Goal: Communication & Community: Answer question/provide support

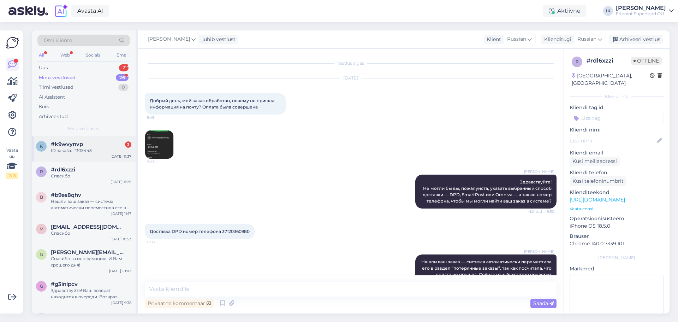
scroll to position [94, 0]
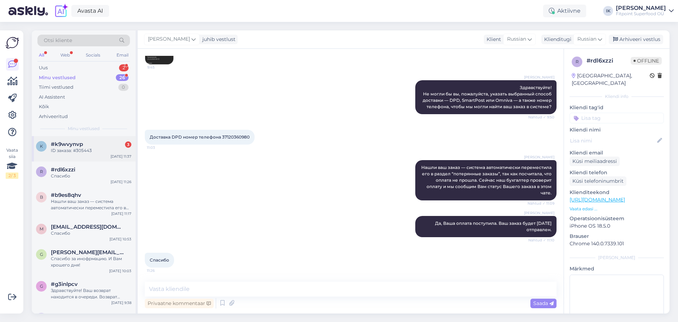
click at [120, 149] on div "ID заказа: #305443" at bounding box center [91, 150] width 80 height 6
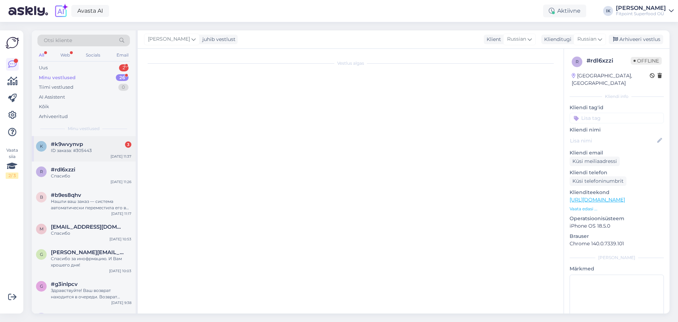
scroll to position [1449, 0]
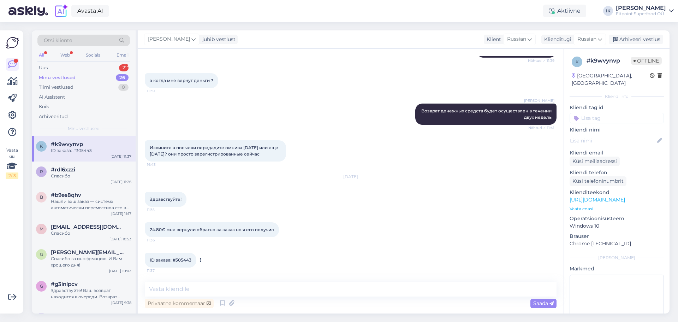
click at [186, 258] on span "ID заказа: #305443" at bounding box center [171, 259] width 42 height 5
copy span "305443"
click at [242, 288] on textarea at bounding box center [351, 288] width 412 height 15
click at [293, 290] on textarea at bounding box center [351, 288] width 412 height 15
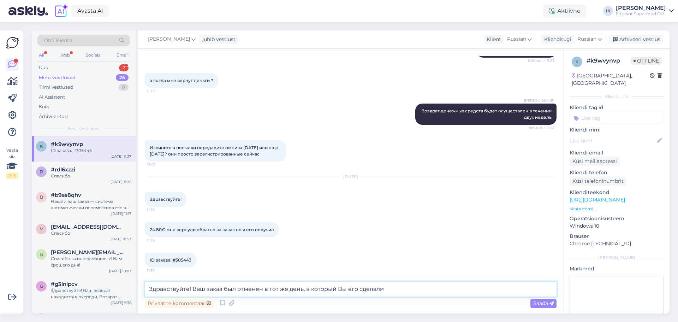
click at [393, 290] on textarea "Здравствуйте! Ваш заказ был отменен в тот же день, в который Вы его сделали" at bounding box center [351, 288] width 412 height 15
type textarea "Здравствуйте! Ваш заказ был отменен в тот же день, в который Вы его сделали. Вы…"
click at [547, 302] on span "Saada" at bounding box center [543, 303] width 20 height 6
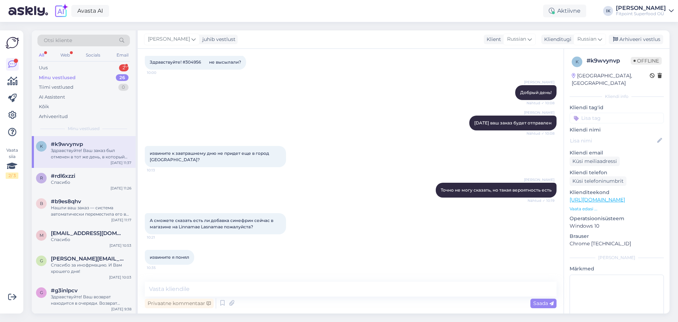
scroll to position [1493, 0]
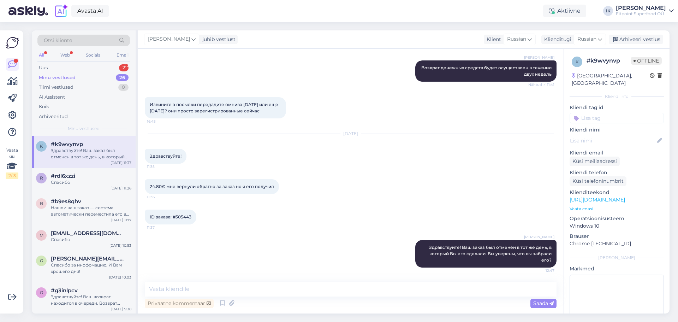
click at [493, 163] on div "[DATE] Здравствуйте! 11:35" at bounding box center [351, 148] width 412 height 45
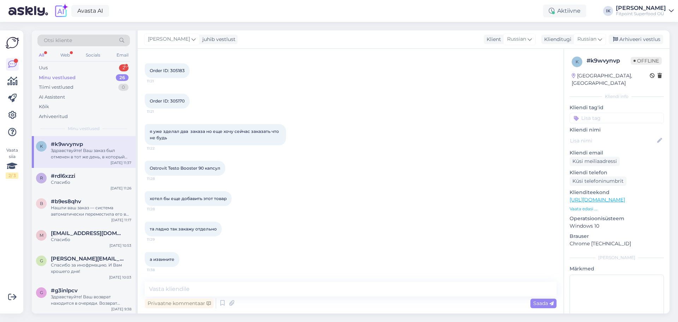
scroll to position [151, 0]
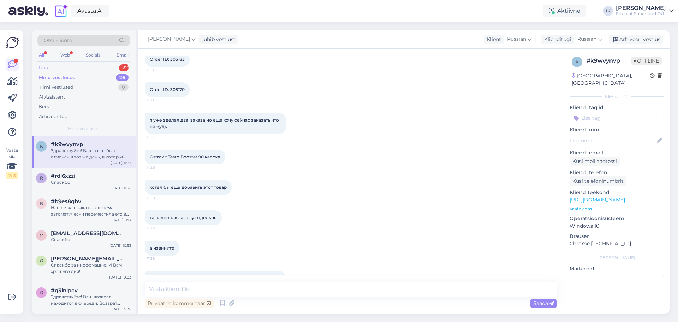
click at [97, 64] on div "Uus 2" at bounding box center [83, 68] width 92 height 10
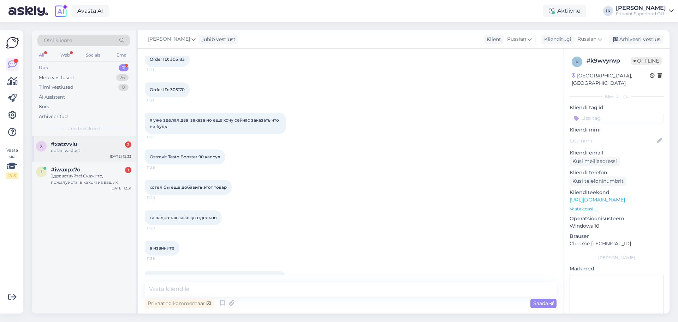
click at [95, 150] on div "ootan vastust" at bounding box center [91, 150] width 80 height 6
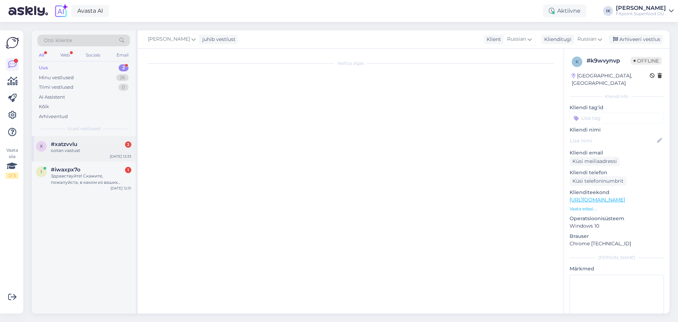
scroll to position [0, 0]
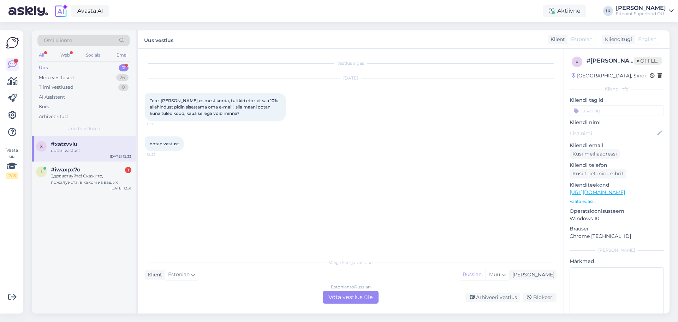
click at [345, 301] on div "Estonian to Russian Võta vestlus üle" at bounding box center [351, 296] width 56 height 13
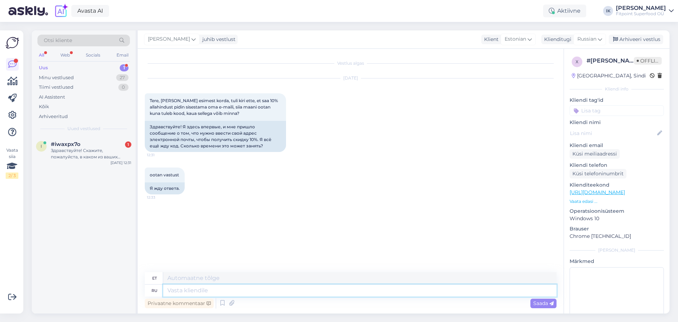
click at [256, 293] on textarea at bounding box center [359, 290] width 393 height 12
type textarea "Здравствуйте!"
type textarea "Tere!"
type textarea "Здравствуйте! Проверьте с"
type textarea "Tere! Vaata järele."
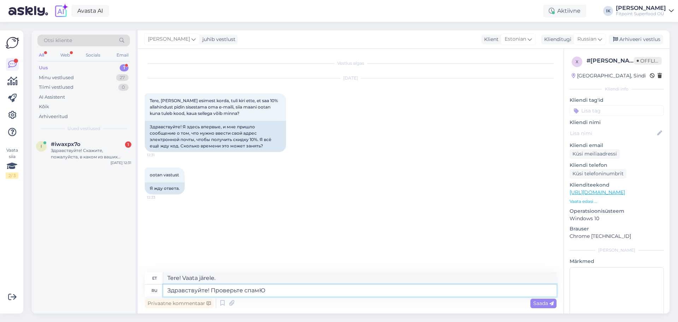
type textarea "Здравствуйте! Проверьте спамЮ"
type textarea "Tere! Kontrolli oma rämpsposti."
type textarea "Здравствуйте! Проверьте спам, ес"
type textarea "Tere! [PERSON_NAME] kontrollige oma rämpsposti."
type textarea "Здравствуйте! Проверьте спам, если и"
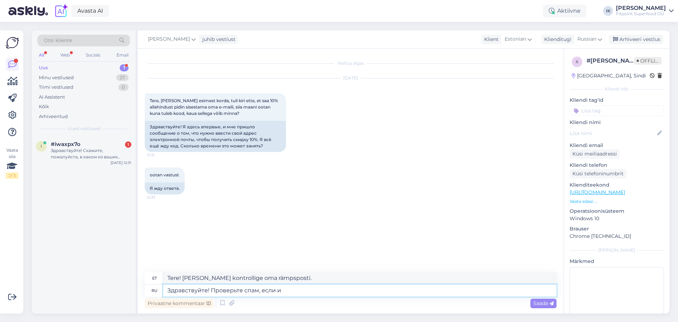
type textarea "Tere! [PERSON_NAME] kontrollige oma rämpsposti, kui"
type textarea "Здравствуйте! Проверьте спам, если и та"
type textarea "Tere! Palun kontrollige rämpsposti, kui teil on midagi."
type textarea "Здравствуйте! Проверьте спам, если и там пи"
type textarea "Tere! [PERSON_NAME] kontrollige oma rämpsposti kausta, kui see kiri seal ka on."
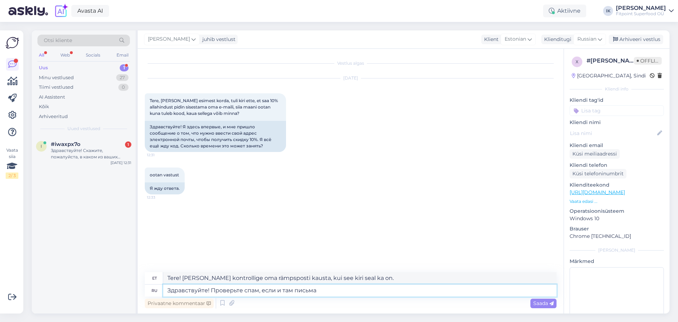
type textarea "Здравствуйте! Проверьте спам, если и там письма н"
type textarea "Tere! [PERSON_NAME] kontrollige oma rämpsposti kausta, kui need kirjad on ka se…"
type textarea "Здравствуйте! Проверьте спам, если и там письма нет,"
type textarea "Tere! Kontrollige oma rämpsposti kausta, kui kirja sealt ka pole."
type textarea "Здравствуйте! Проверьте спам, если и там письма нет, то п"
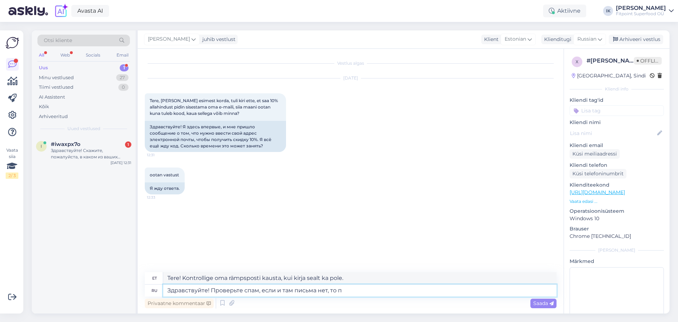
type textarea "Tere! Kontrollige oma rämpsposti kausta, kui kirja seal pole, siis"
type textarea "Здравствуйте! Проверьте спам, если и там письма нет, то пришлите а"
type textarea "Tere! Kontrollige oma rämpsposti kausta, kui kirja seal pole, siis saatke see m…"
type textarea "Здравствуйте! Проверьте спам, если и там письма нет, то пришлите адрес"
type textarea "Tere! Kontrollige oma rämpsposti kausta. Kui kirja seal pole, palun saatke mull…"
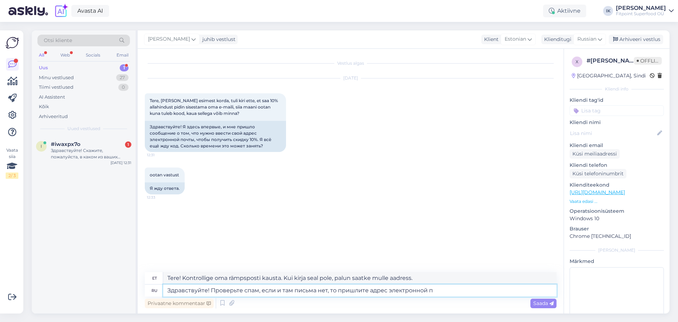
type textarea "Здравствуйте! Проверьте спам, если и там письма нет, то пришлите адрес электрон…"
type textarea "Tere! Kontrollige oma rämpsposti kausta. Kui kirja seal pole, palun saatke mull…"
type textarea "Здравствуйте! Проверьте спам, если и там письма нет, то пришлите адрес электрон…"
type textarea "Tere! Kontrollige oma rämpsposti kausta. Kui kirja seal pole, palun saatke [PER…"
type textarea "Здравствуйте! Проверьте спам, если и там письма нет, то пришлите адрес электрон…"
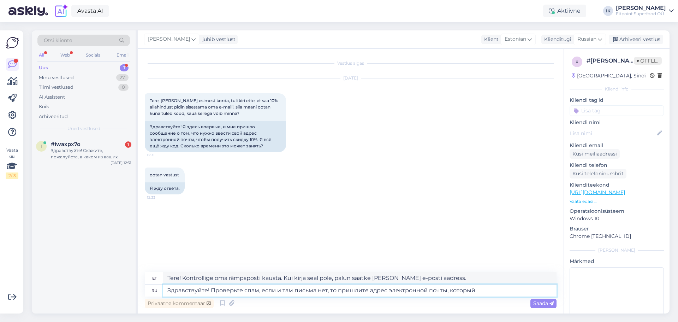
type textarea "Tere! Kontrollige oma rämpsposti kausta. Kui kirja seal pole, saatke mulle see …"
type textarea "Здравствуйте! Проверьте спам, если и там письма нет, то пришлите адрес электрон…"
type textarea "Tere! Kontrollige oma rämpsposti kausta. Kui kirja seal pole, saatke mulle palu…"
type textarea "Здравствуйте! Проверьте спам, если и там письма нет, то пришлите адрес электрон…"
type textarea "Tere! Kontrollige oma rämpsposti kausta. Kui kirja seal pole, saatke mulle palu…"
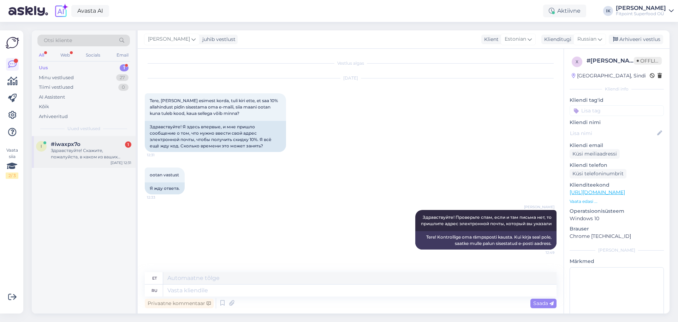
click at [105, 155] on div "Здравствуйте! Скажите, пожалуйста, в каком из ваших магазином есть в наличии эх…" at bounding box center [91, 153] width 80 height 13
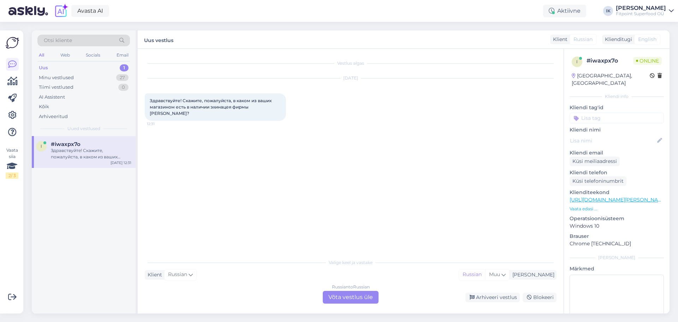
click at [347, 295] on div "Russian to Russian Võta vestlus üle" at bounding box center [351, 296] width 56 height 13
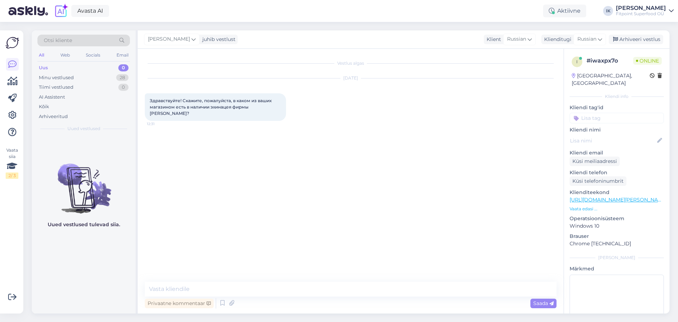
click at [607, 196] on link "[URL][DOMAIN_NAME][PERSON_NAME]" at bounding box center [617, 199] width 97 height 6
click at [319, 290] on textarea at bounding box center [351, 288] width 412 height 15
type textarea "Здравствуйте! То"
click at [97, 78] on div "Minu vestlused 28" at bounding box center [83, 78] width 92 height 10
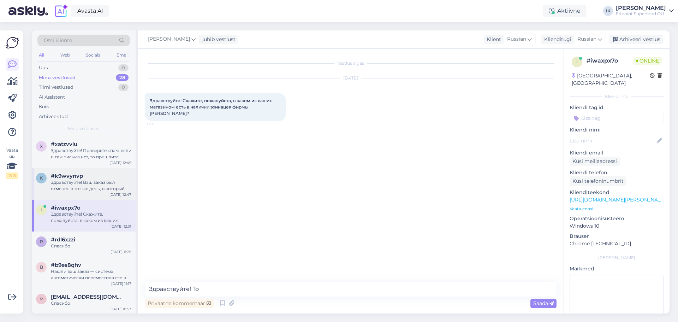
click at [98, 179] on div "#k9wvynvp" at bounding box center [91, 176] width 80 height 6
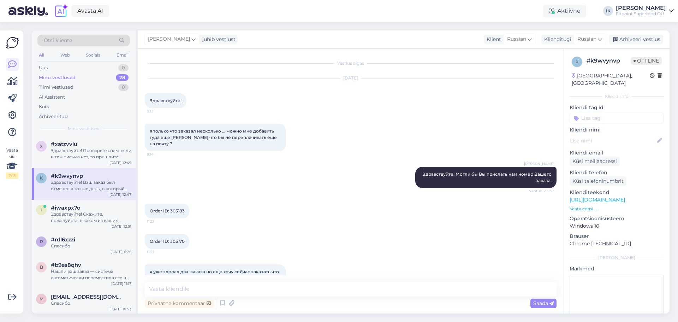
scroll to position [1493, 0]
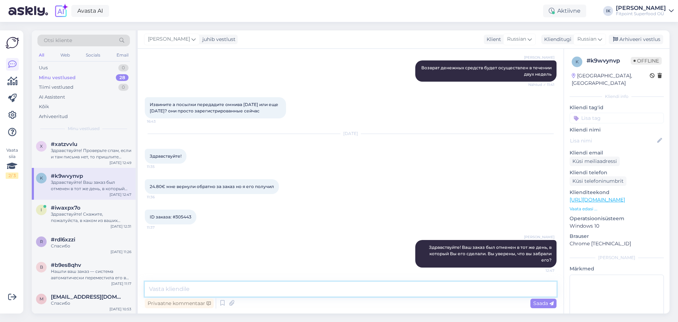
click at [373, 293] on textarea at bounding box center [351, 288] width 412 height 15
click at [233, 289] on textarea "Какие товары Вы получилив этом заказе?" at bounding box center [351, 288] width 412 height 15
click at [228, 288] on textarea "Какие товары Вы получилив этом заказе?" at bounding box center [351, 288] width 412 height 15
click at [341, 293] on textarea "Какие товары Вы получили в этом заказе?" at bounding box center [351, 288] width 412 height 15
type textarea "Какие товары Вы получили в этом заказе?"
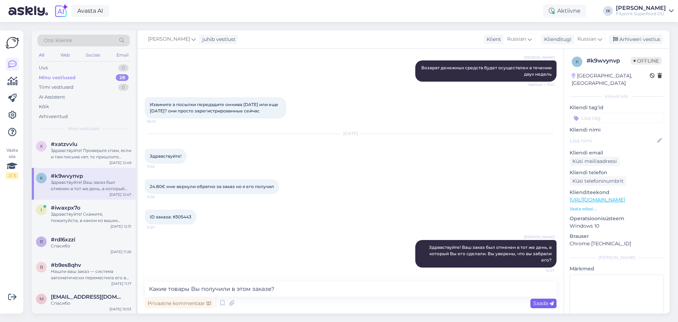
click at [550, 301] on icon at bounding box center [551, 303] width 4 height 4
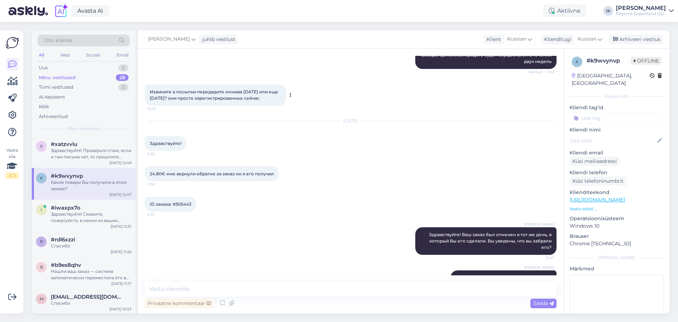
scroll to position [1523, 0]
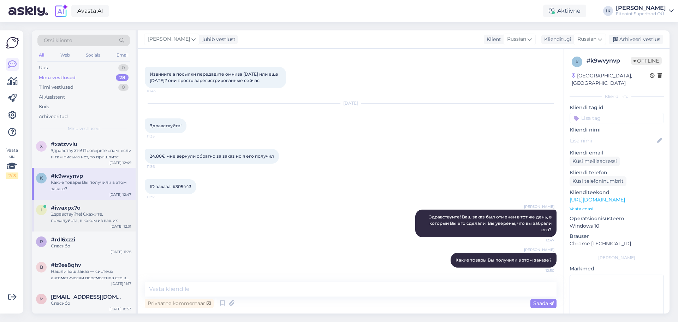
click at [102, 217] on div "Здравствуйте! Скажите, пожалуйста, в каком из ваших магазином есть в наличии эх…" at bounding box center [91, 217] width 80 height 13
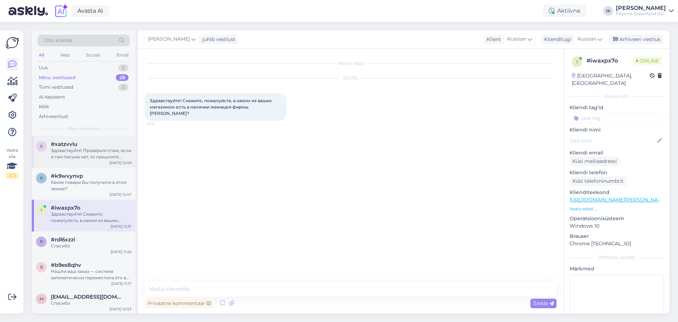
scroll to position [0, 0]
click at [294, 292] on textarea at bounding box center [351, 288] width 412 height 15
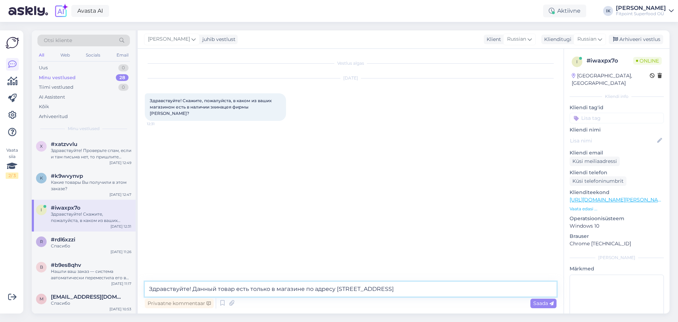
type textarea "Здравствуйте! Данный товар есть только в магазине по адресу [STREET_ADDRESS]."
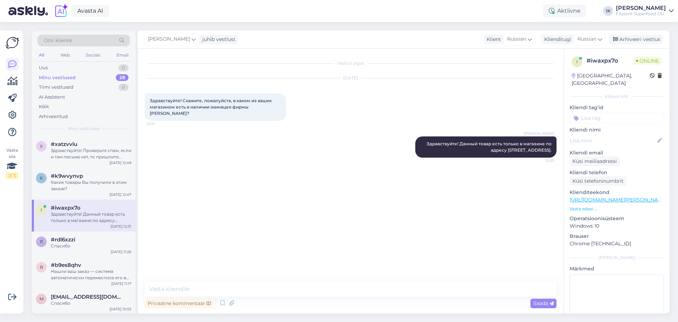
drag, startPoint x: 95, startPoint y: 44, endPoint x: 104, endPoint y: 48, distance: 10.3
click at [95, 44] on div "Otsi kliente" at bounding box center [83, 41] width 92 height 12
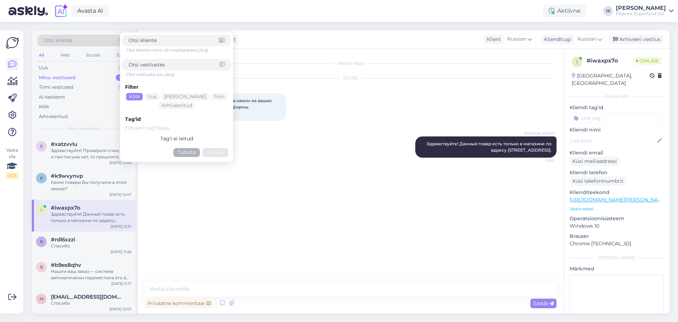
click at [176, 41] on input at bounding box center [173, 40] width 90 height 7
type input "с"
click at [192, 67] on input at bounding box center [173, 64] width 91 height 7
type input "скидку"
click button "Otsing" at bounding box center [215, 152] width 25 height 9
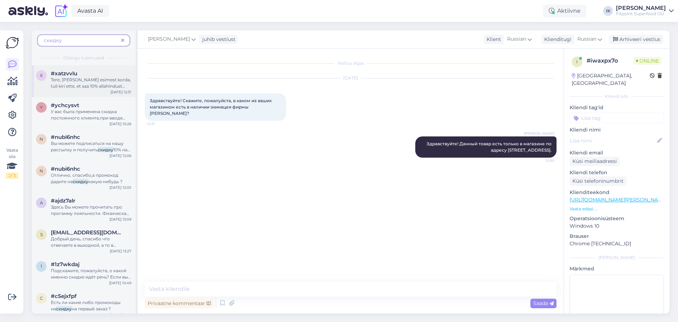
click at [101, 85] on span "Tere, [PERSON_NAME] esimest korda, tuli kiri ette, et saa 10% allahindust pidin…" at bounding box center [91, 92] width 80 height 31
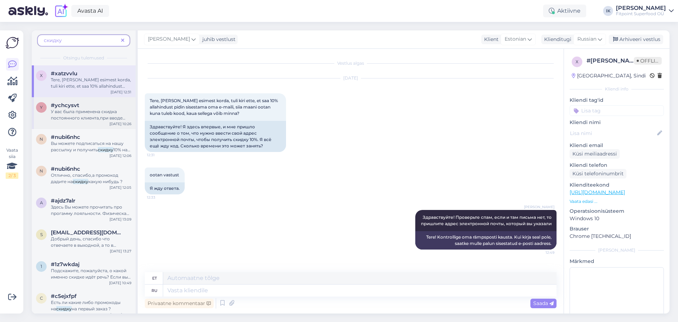
click at [113, 119] on span "У вас была применена скидка постоянного клиента,при вводе скидочного купона,дей…" at bounding box center [88, 124] width 74 height 31
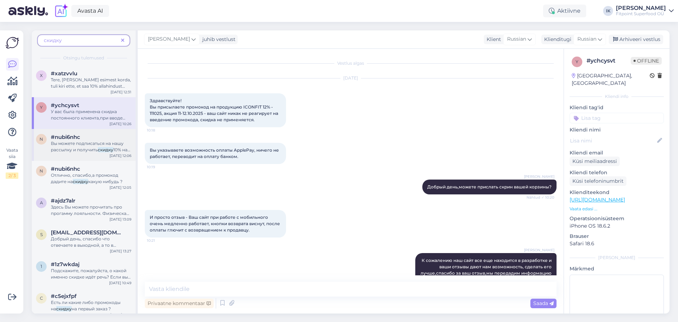
scroll to position [272, 0]
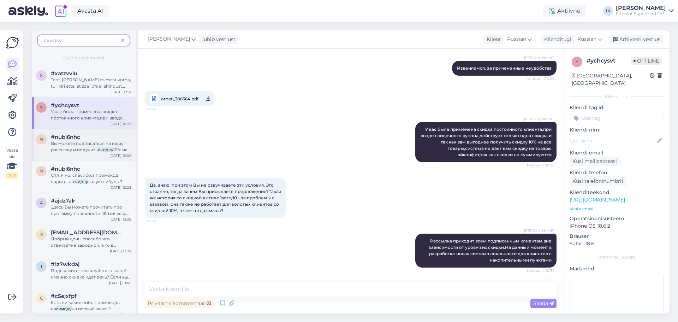
click at [107, 155] on div "n #nubi6nhc Вы можете подписаться на нашу рассылку и получить скидку 10% на пер…" at bounding box center [84, 145] width 104 height 32
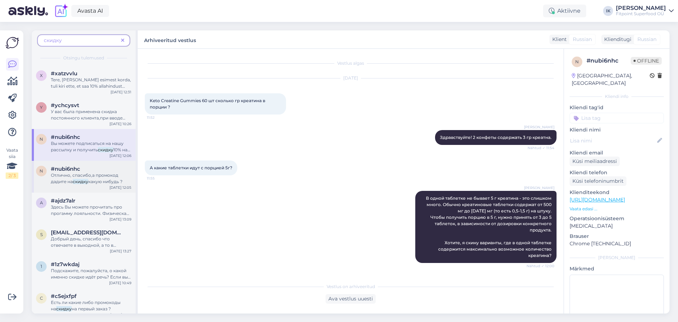
scroll to position [236, 0]
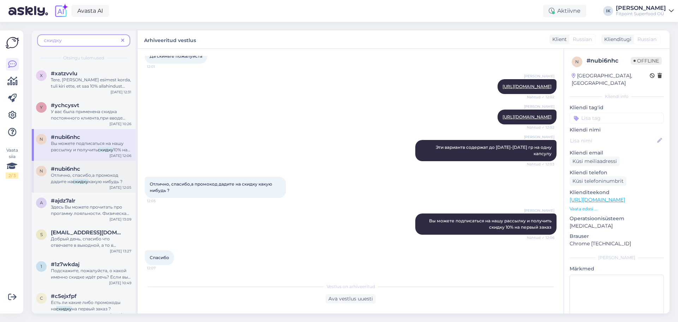
click at [103, 179] on span "какую нибудь ?" at bounding box center [105, 181] width 34 height 5
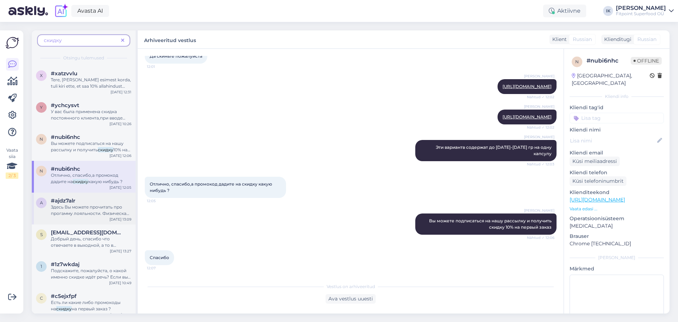
click at [107, 215] on span "Здесь Вы можете прочитать про прогамму лояльности. Физическая карта дает 5%" at bounding box center [90, 213] width 78 height 18
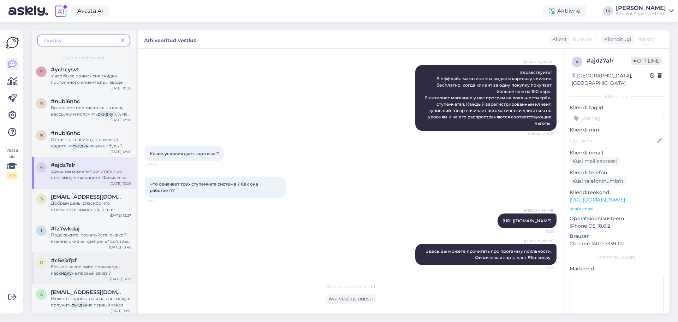
scroll to position [71, 0]
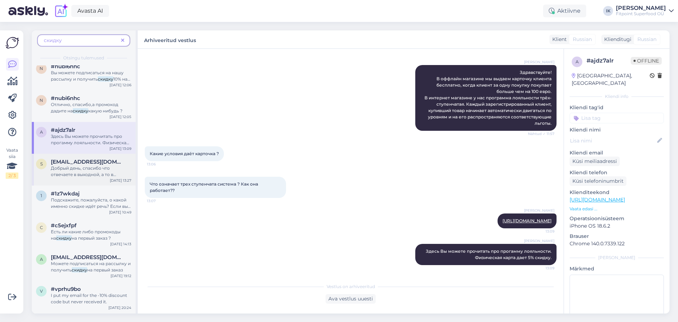
click at [95, 180] on div "s [EMAIL_ADDRESS][DOMAIN_NAME] Добрый день, спасибо что отвечаете в выходной, а…" at bounding box center [84, 170] width 104 height 32
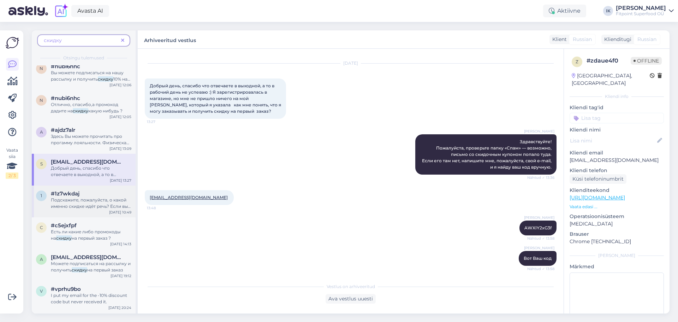
click at [95, 209] on div "Подскажите, пожалуйста, о какой именно скидке идёт речь? Если вы имеете в виду …" at bounding box center [91, 203] width 80 height 13
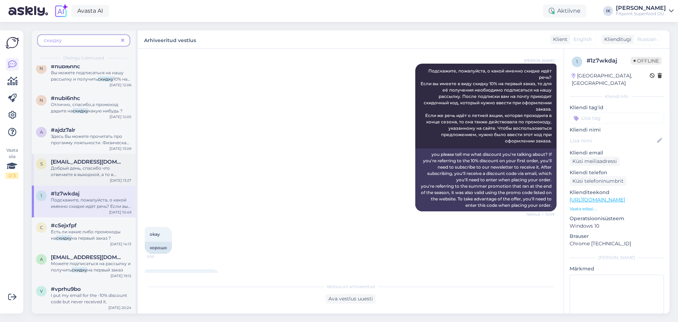
click at [95, 161] on span "[EMAIL_ADDRESS][DOMAIN_NAME]" at bounding box center [87, 161] width 73 height 6
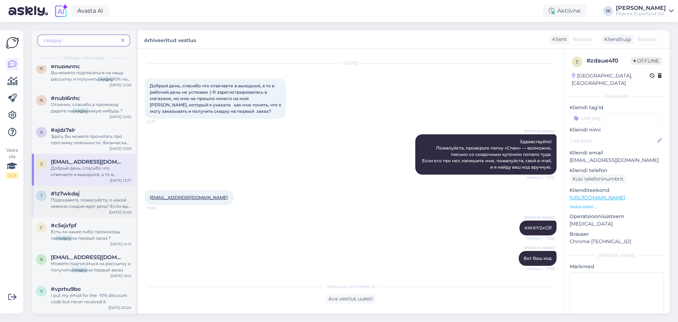
scroll to position [106, 0]
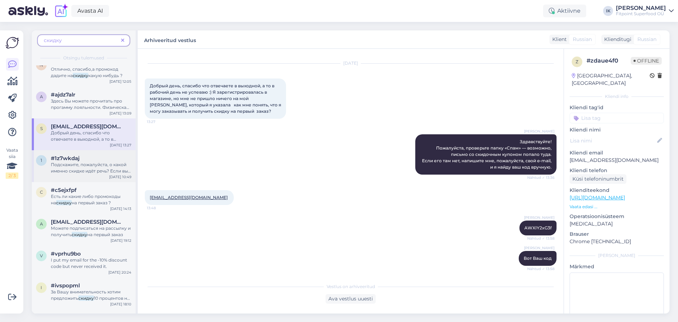
click at [93, 171] on span "Подскажите, пожалуйста, о какой именно скидке идёт речь? Если вы имеете в виду" at bounding box center [91, 171] width 80 height 18
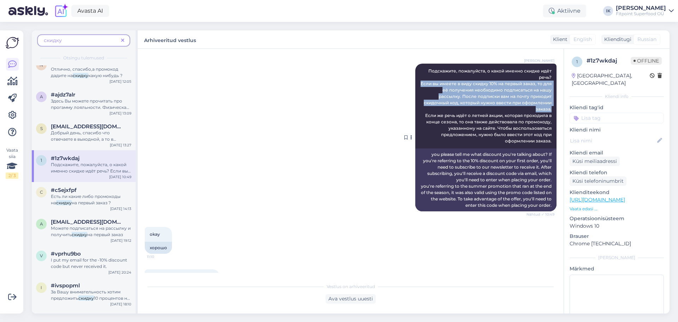
drag, startPoint x: 416, startPoint y: 82, endPoint x: 547, endPoint y: 109, distance: 134.3
click at [547, 109] on div "[PERSON_NAME] Подскажите, пожалуйста, о какой именно скидке идёт речь? Если вы …" at bounding box center [485, 106] width 141 height 85
copy span "Если вы имеете в виду скидку 10% на первый заказ, то для её получения необходим…"
click at [125, 37] on span at bounding box center [122, 40] width 9 height 7
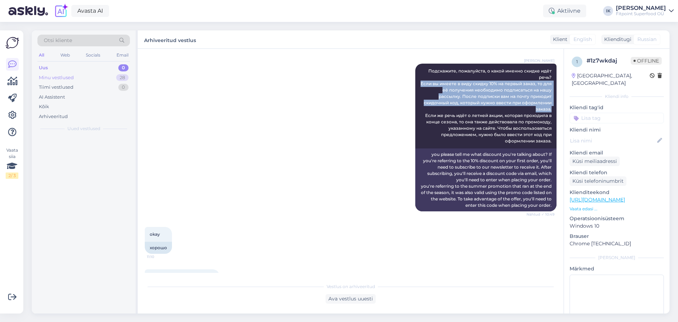
scroll to position [0, 0]
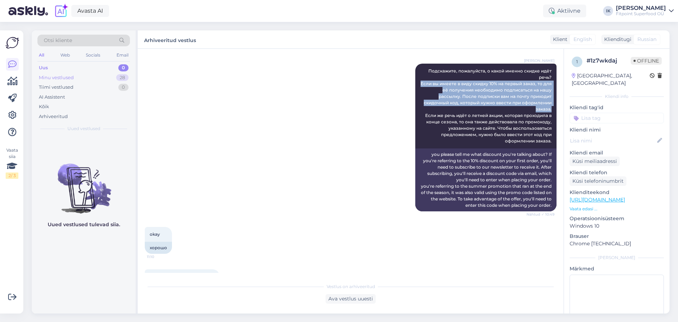
click at [97, 76] on div "Minu vestlused 28" at bounding box center [83, 78] width 92 height 10
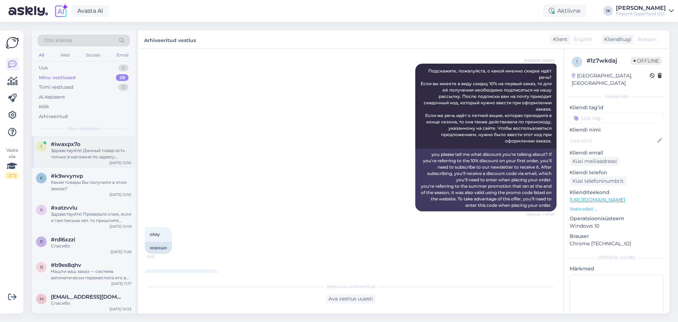
click at [91, 161] on div "i #iwaxpx7o Здравствуйте! Данный товар есть только в магазине по адресу [STREET…" at bounding box center [84, 152] width 104 height 32
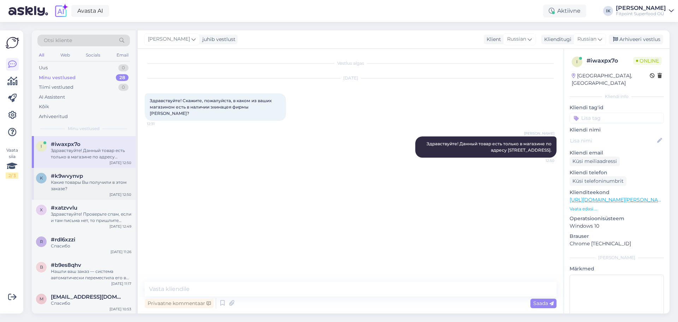
click at [94, 176] on div "#k9wvynvp" at bounding box center [91, 176] width 80 height 6
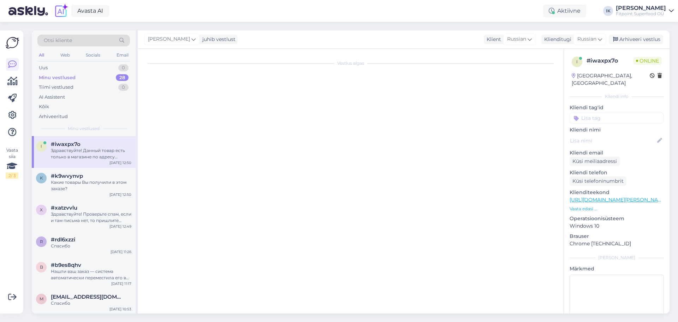
scroll to position [1523, 0]
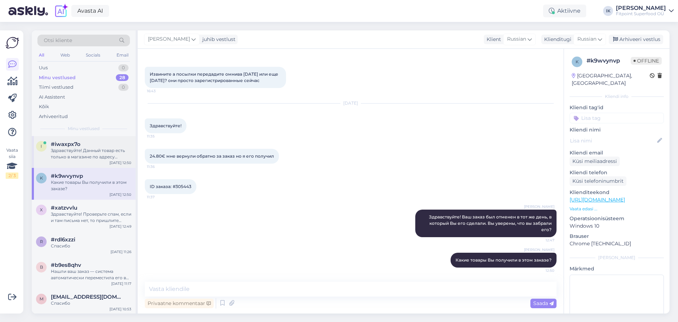
click at [92, 160] on div "Здравствуйте! Данный товар есть только в магазине по адресу [STREET_ADDRESS]." at bounding box center [91, 153] width 80 height 13
